Goal: Task Accomplishment & Management: Use online tool/utility

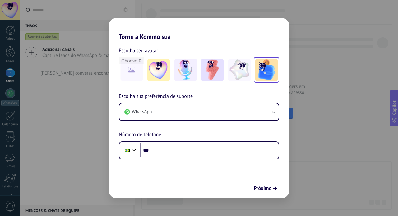
click at [266, 70] on img at bounding box center [266, 70] width 22 height 22
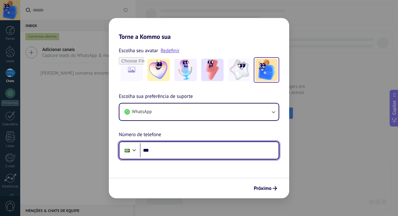
click at [173, 148] on input "***" at bounding box center [209, 150] width 139 height 14
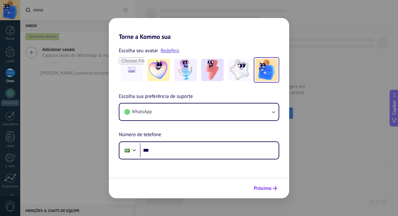
click at [266, 186] on span "Próximo" at bounding box center [263, 188] width 18 height 4
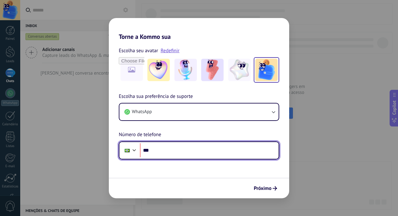
click at [221, 153] on input "***" at bounding box center [209, 150] width 139 height 14
type input "**********"
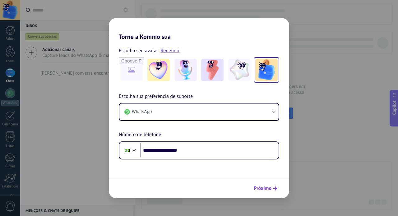
click at [254, 184] on button "Próximo" at bounding box center [265, 188] width 29 height 11
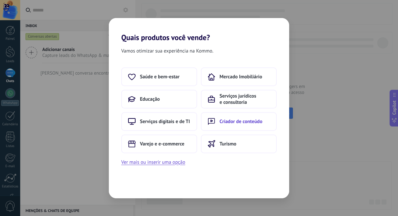
click at [236, 123] on span "Criador de conteúdo" at bounding box center [240, 121] width 43 height 6
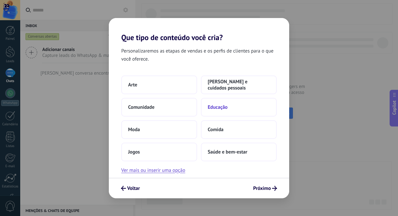
click at [219, 109] on span "Educação" at bounding box center [218, 107] width 20 height 6
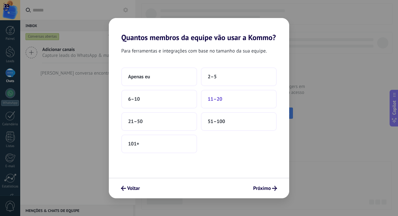
click at [217, 102] on span "11–20" at bounding box center [215, 99] width 15 height 6
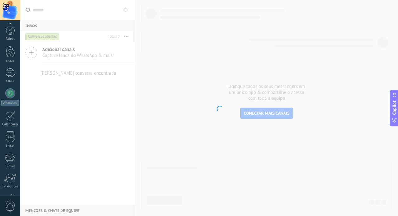
scroll to position [43, 0]
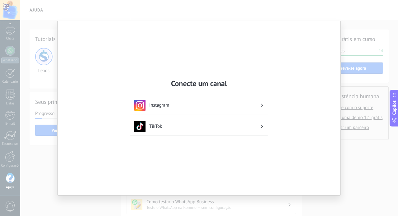
click at [352, 124] on div "Conecte um canal Instagram TikTok" at bounding box center [199, 108] width 398 height 216
click at [290, 203] on div "Conecte um canal Instagram TikTok" at bounding box center [199, 108] width 398 height 216
click at [300, 118] on div "Conecte um canal Instagram TikTok" at bounding box center [199, 108] width 283 height 174
click at [352, 135] on div "Conecte um canal Instagram TikTok" at bounding box center [199, 108] width 398 height 216
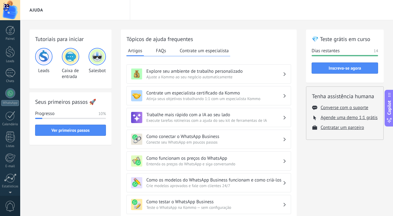
scroll to position [43, 0]
click at [9, 55] on div at bounding box center [10, 51] width 10 height 10
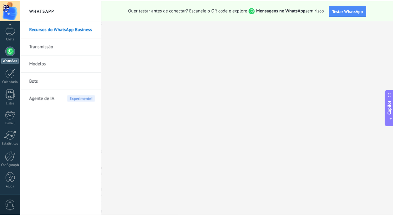
scroll to position [43, 0]
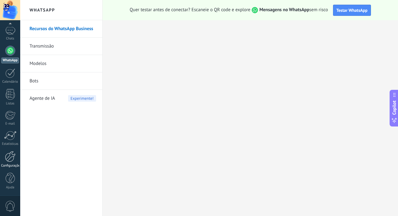
click at [9, 158] on div at bounding box center [10, 156] width 11 height 11
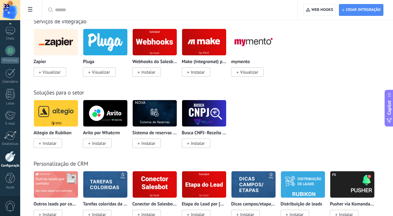
scroll to position [1130, 0]
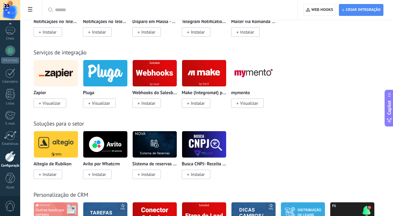
click at [132, 9] on input "text" at bounding box center [172, 10] width 234 height 7
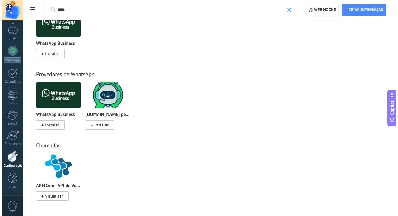
scroll to position [33, 0]
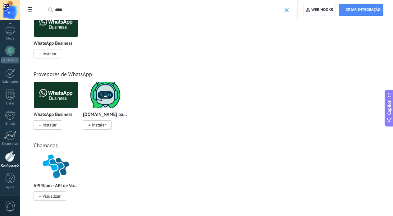
type input "***"
click at [107, 101] on img at bounding box center [105, 95] width 44 height 30
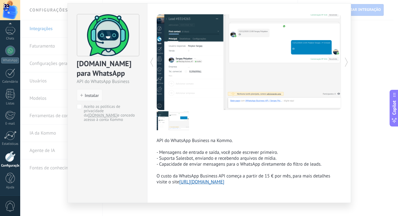
scroll to position [22, 0]
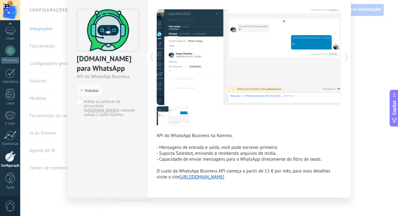
click at [362, 75] on div "ChatArchitect.com para WhatsApp API do WhatsApp Business install Instalar Aceit…" at bounding box center [209, 108] width 378 height 216
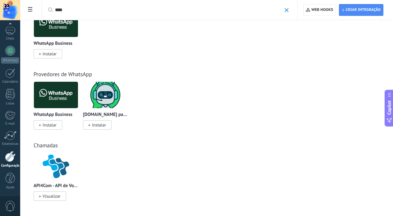
click at [65, 98] on img at bounding box center [56, 95] width 44 height 30
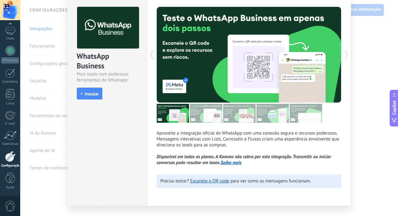
scroll to position [31, 0]
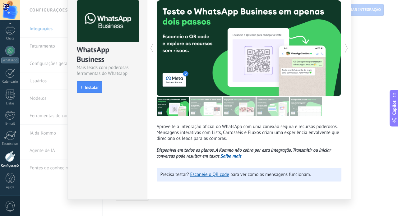
click at [365, 118] on div "WhatsApp Business Mais leads com poderosas ferramentas do Whatsapp install Inst…" at bounding box center [209, 108] width 378 height 216
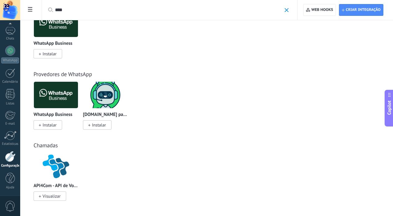
click at [109, 98] on img at bounding box center [105, 95] width 44 height 30
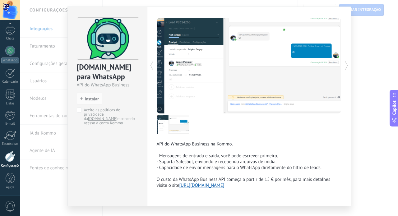
scroll to position [25, 0]
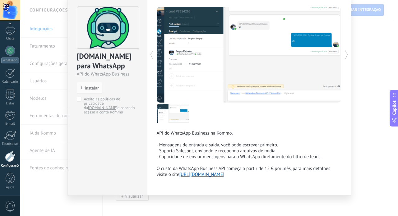
click at [212, 173] on link "https://www.chatarchitect.com/whatsapp/" at bounding box center [201, 175] width 45 height 6
click at [357, 28] on div "ChatArchitect.com para WhatsApp API do WhatsApp Business install Instalar Aceit…" at bounding box center [209, 108] width 378 height 216
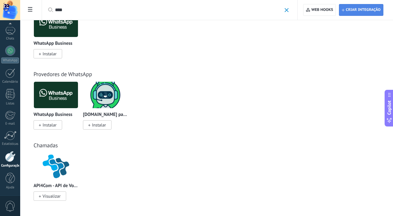
click at [352, 12] on span "Criar integração" at bounding box center [363, 9] width 35 height 5
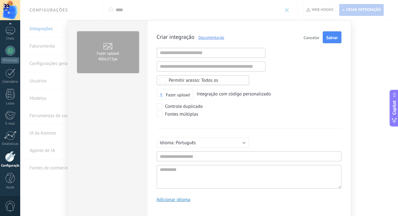
scroll to position [6, 0]
